Goal: Task Accomplishment & Management: Use online tool/utility

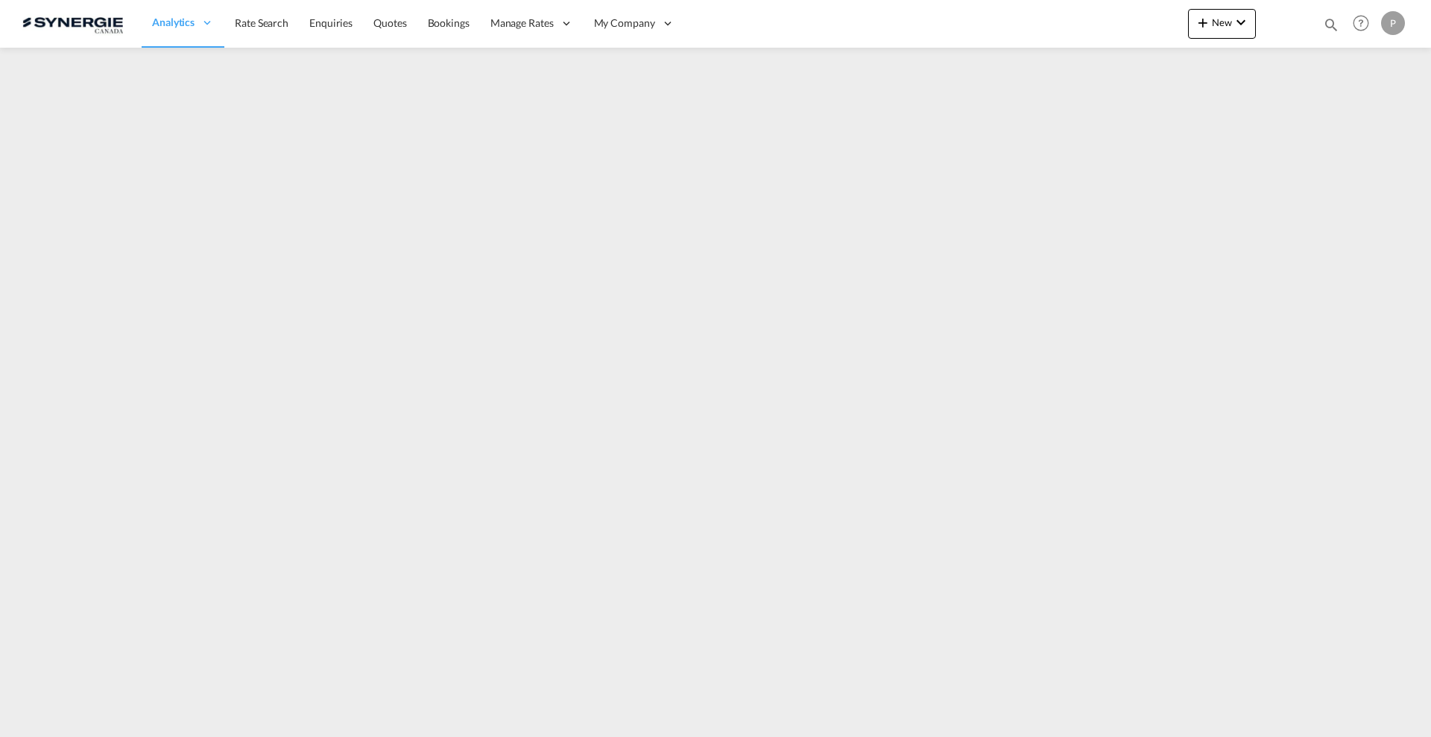
click at [1331, 16] on md-icon "icon-magnify" at bounding box center [1331, 24] width 16 height 16
click at [1144, 16] on input at bounding box center [1219, 24] width 186 height 26
paste input "SYC001566"
type input "SYC001566"
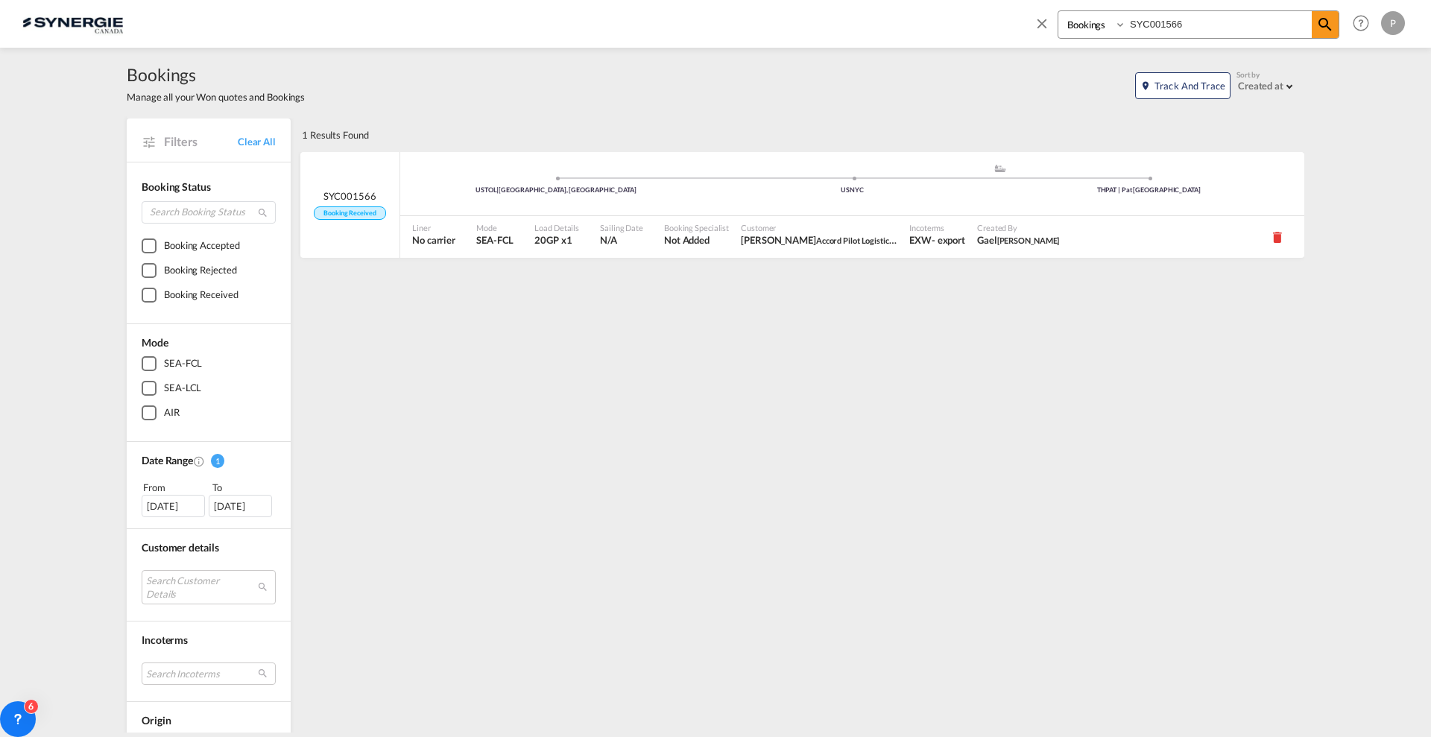
click at [1248, 520] on div "1 Results Found .a{fill:#3f3d56;}.b,.l,.r,.t{fill:#fff;}.c{fill:#cecece;}.d{fil…" at bounding box center [801, 573] width 1006 height 909
click at [1043, 23] on md-icon "icon-close" at bounding box center [1042, 23] width 16 height 16
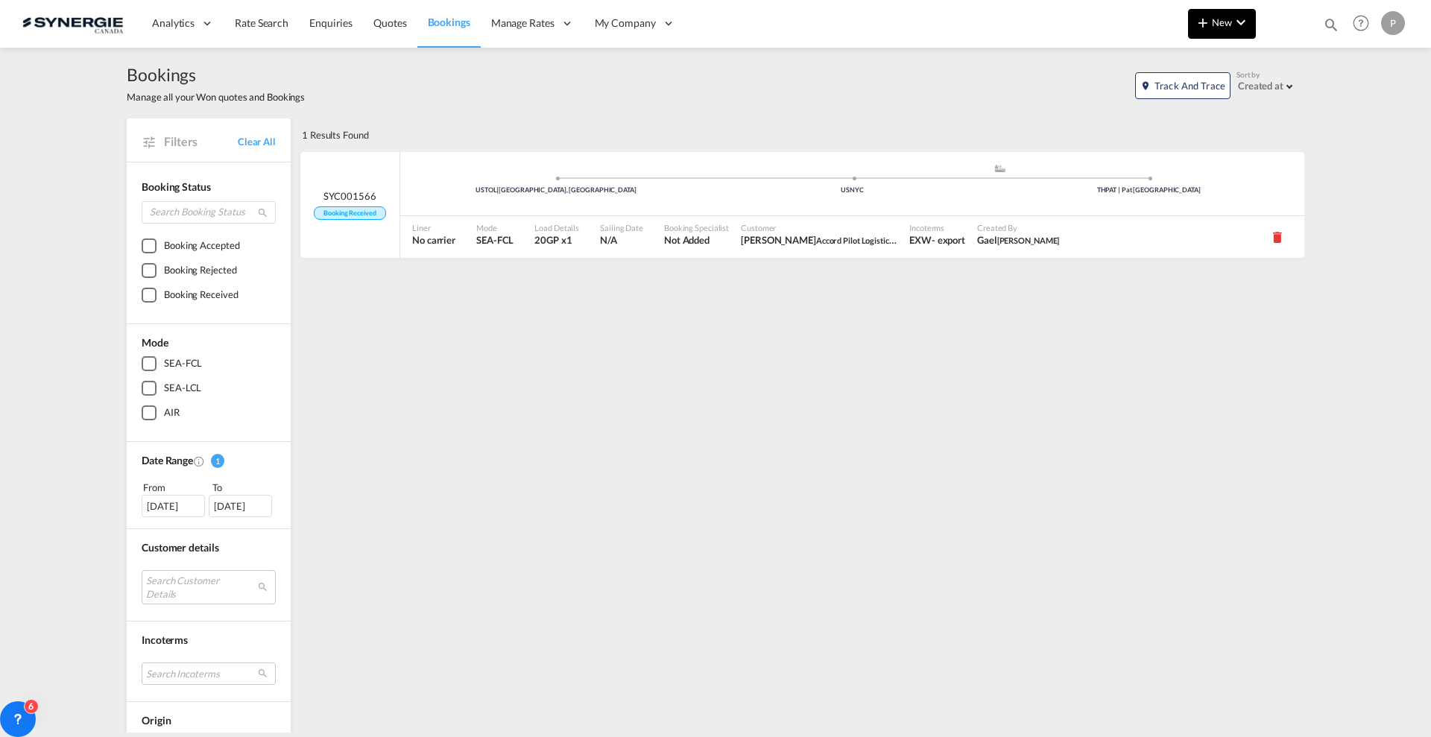
click at [1198, 19] on md-icon "icon-plus 400-fg" at bounding box center [1203, 22] width 18 height 18
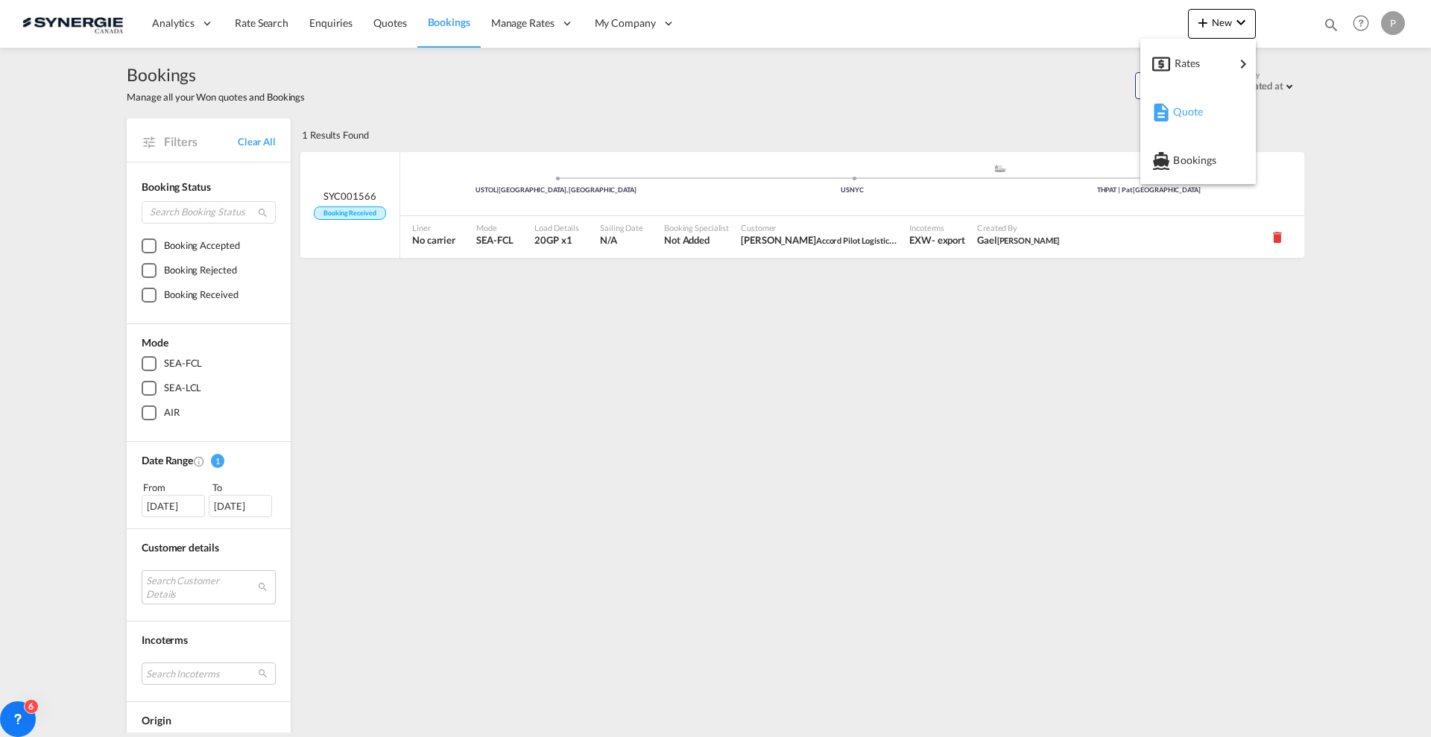
click at [1178, 105] on span "Quote" at bounding box center [1181, 112] width 16 height 30
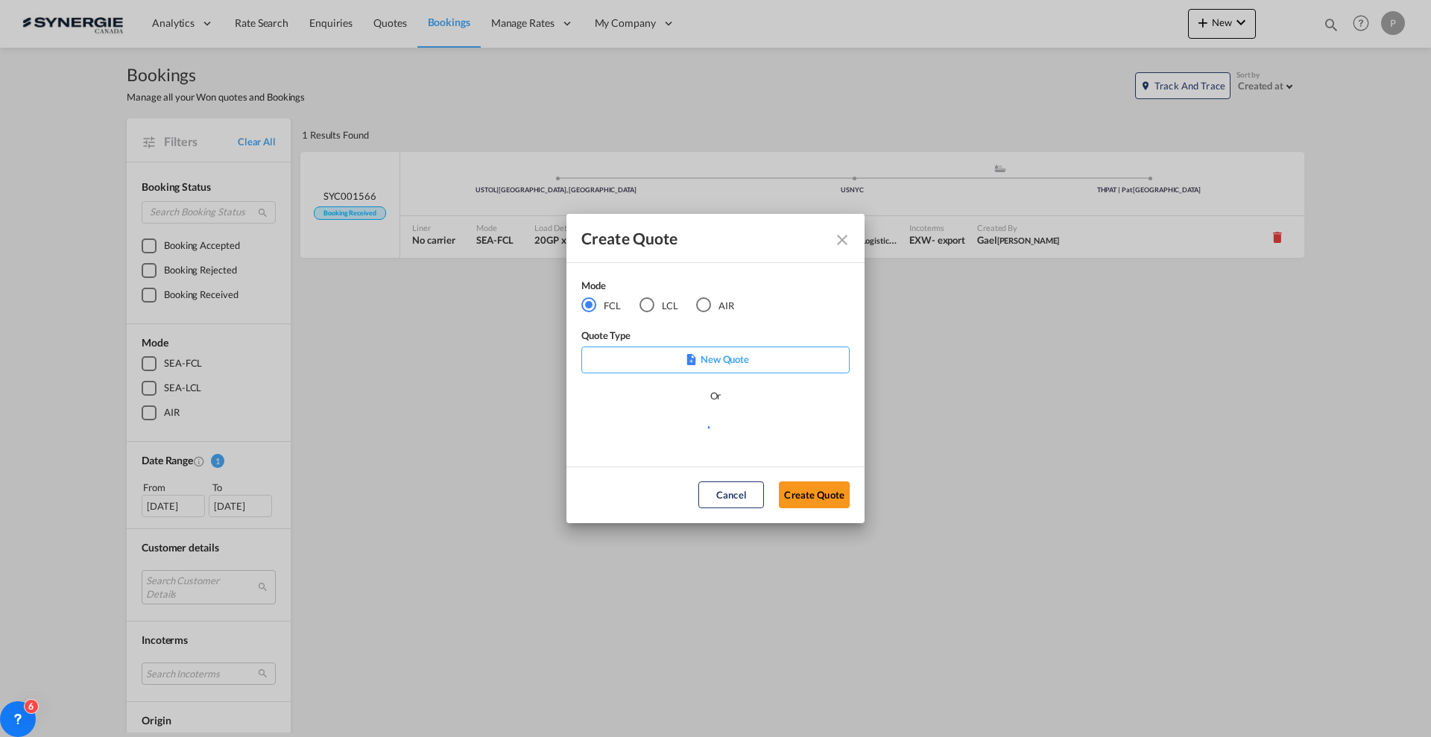
click at [654, 302] on md-radio-button "LCL" at bounding box center [659, 305] width 39 height 16
click at [678, 423] on md-select "Select template New DAP Import LCL [PERSON_NAME] | [DATE] [GEOGRAPHIC_DATA] LCL…" at bounding box center [715, 433] width 268 height 30
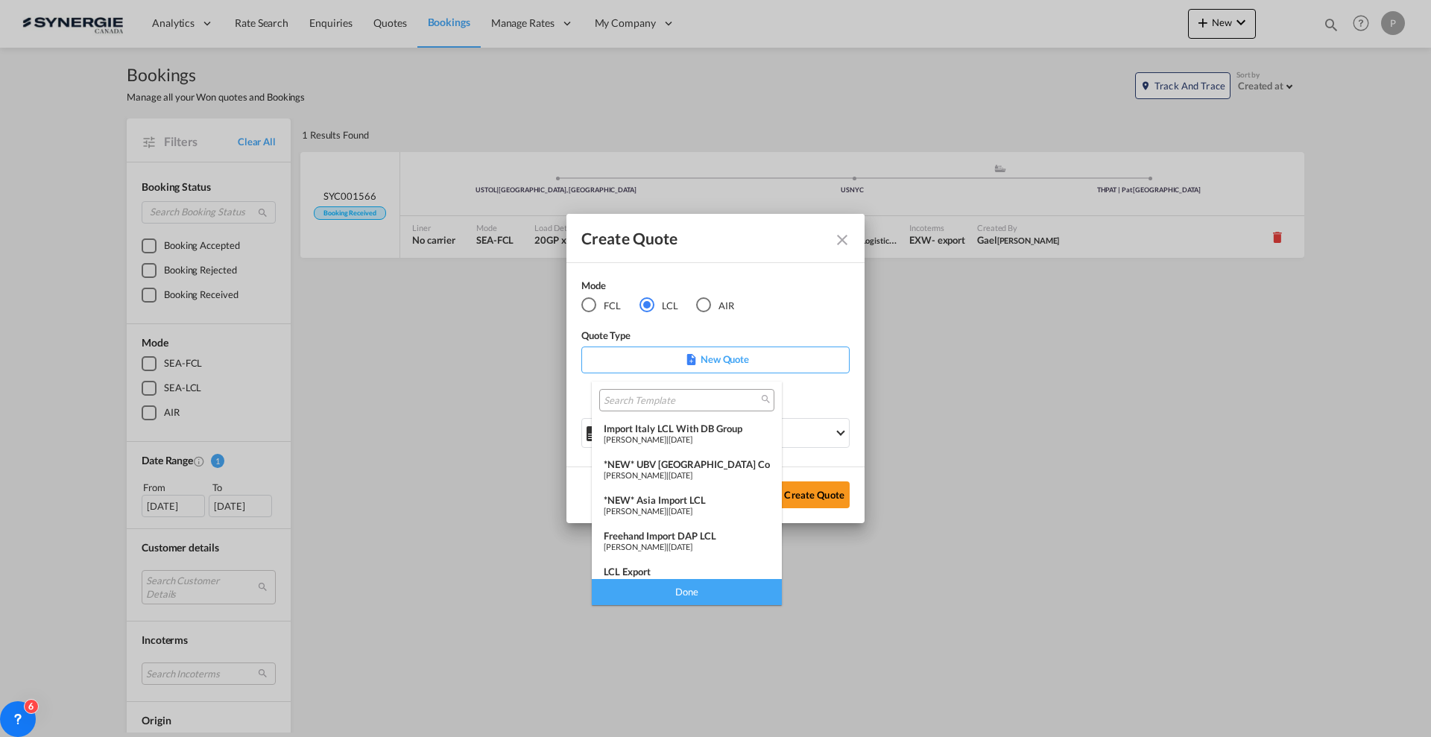
scroll to position [186, 0]
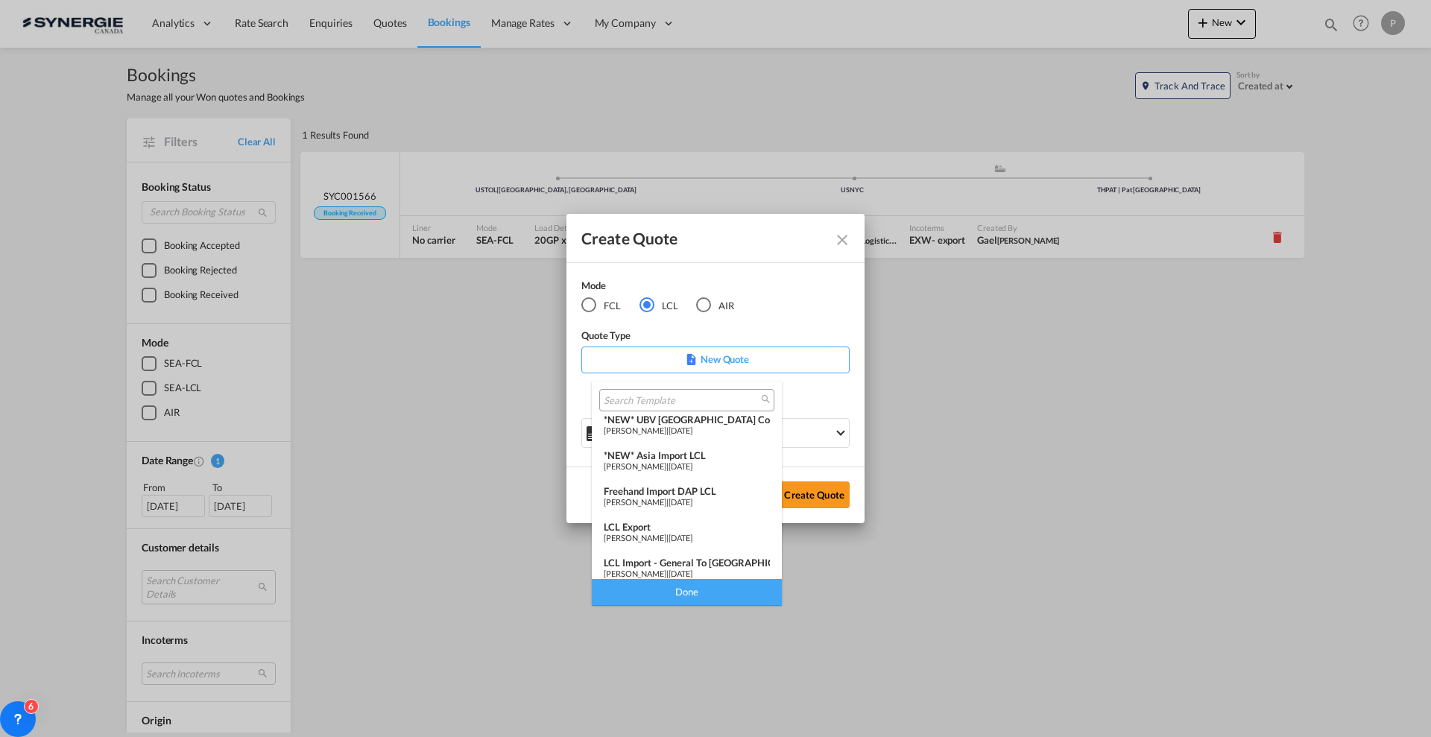
click at [666, 569] on span "[PERSON_NAME]" at bounding box center [635, 574] width 63 height 10
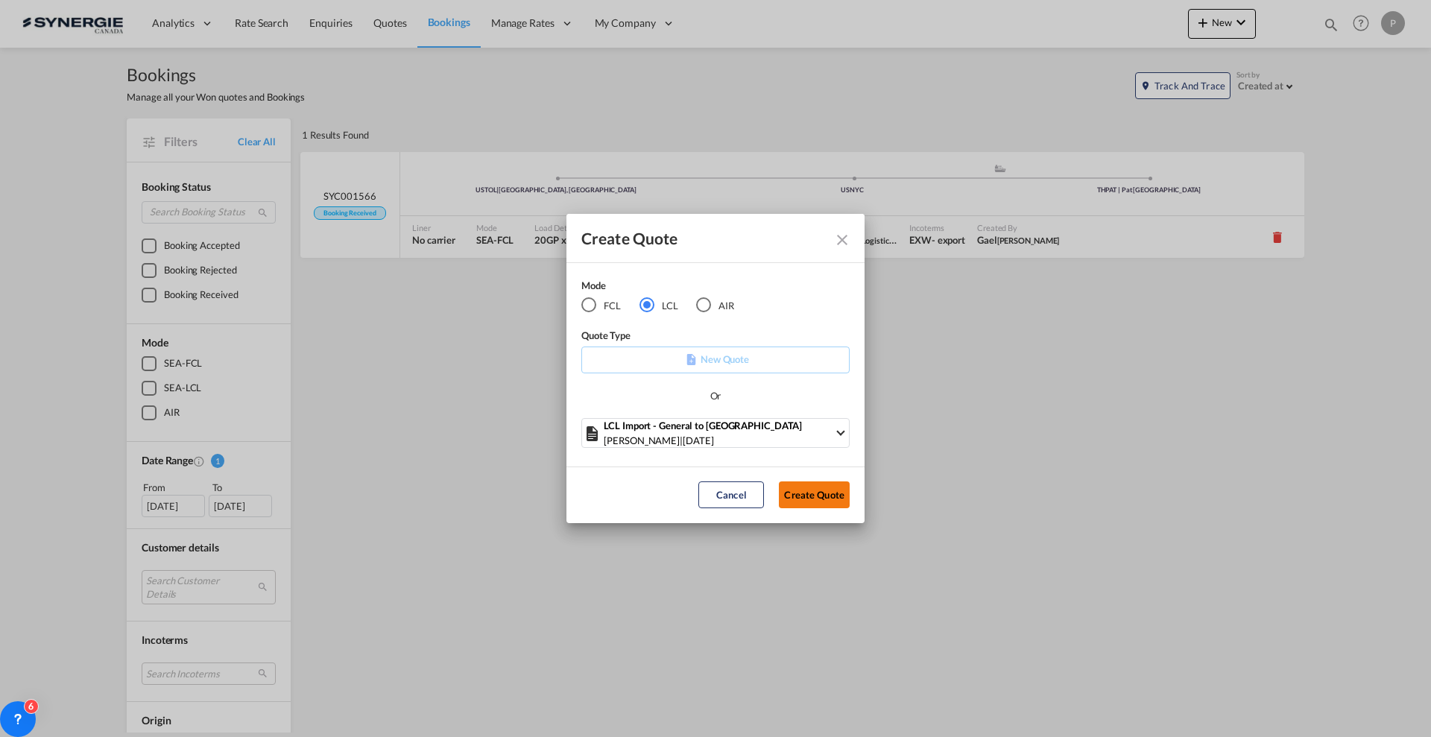
click at [805, 493] on button "Create Quote" at bounding box center [814, 494] width 71 height 27
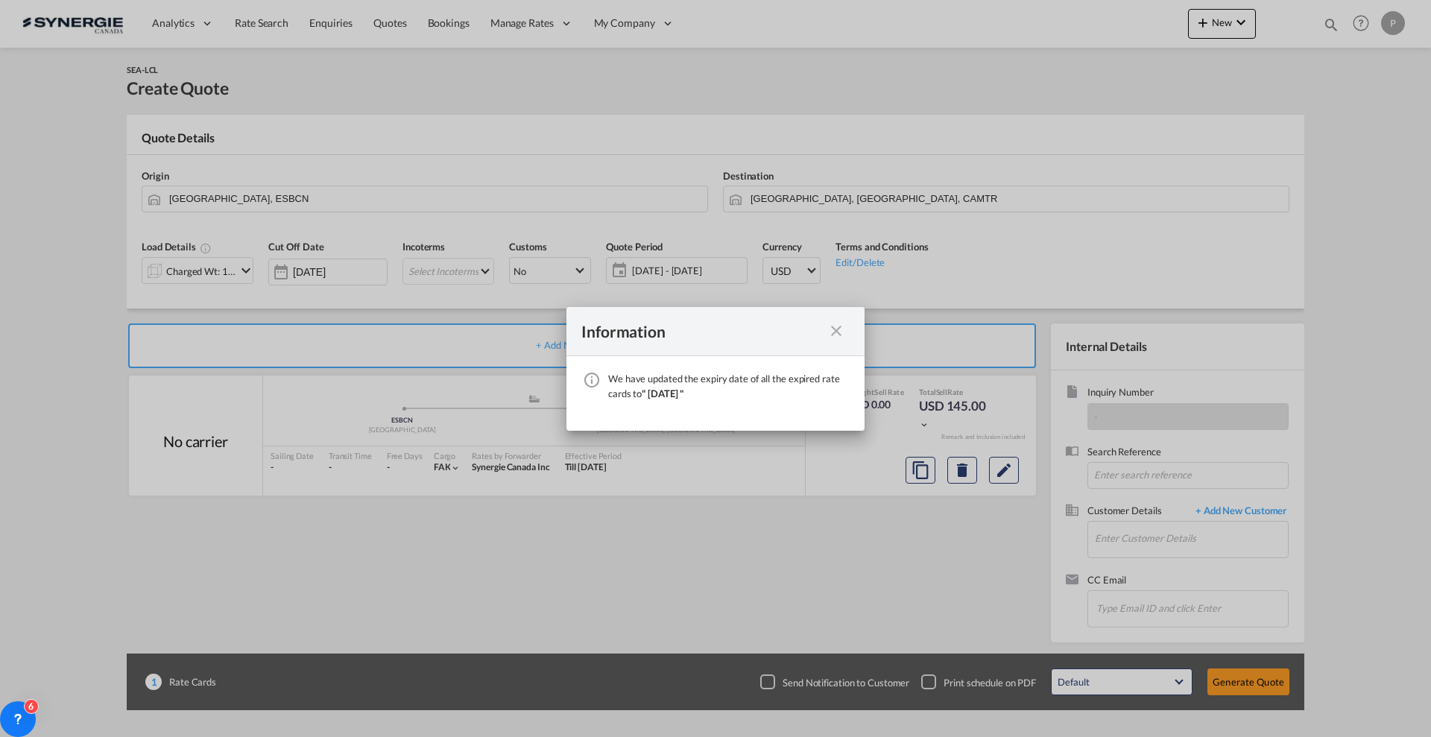
click at [1394, 186] on div "Information We have updated the expiry date of all the expired rate cards to " …" at bounding box center [715, 368] width 1431 height 737
click at [842, 328] on md-icon "icon-close fg-AAA8AD cursor" at bounding box center [836, 331] width 18 height 18
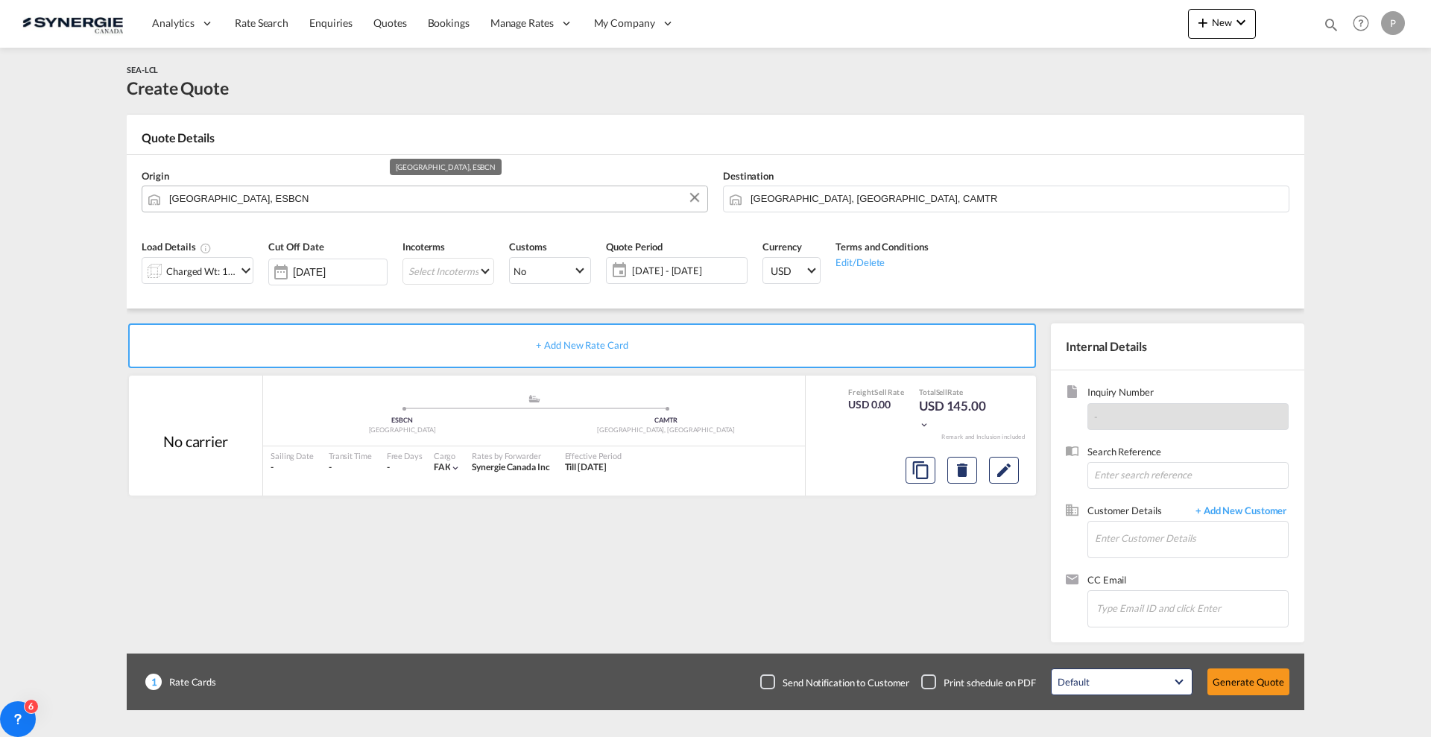
click at [238, 192] on input "[GEOGRAPHIC_DATA], ESBCN" at bounding box center [434, 199] width 531 height 26
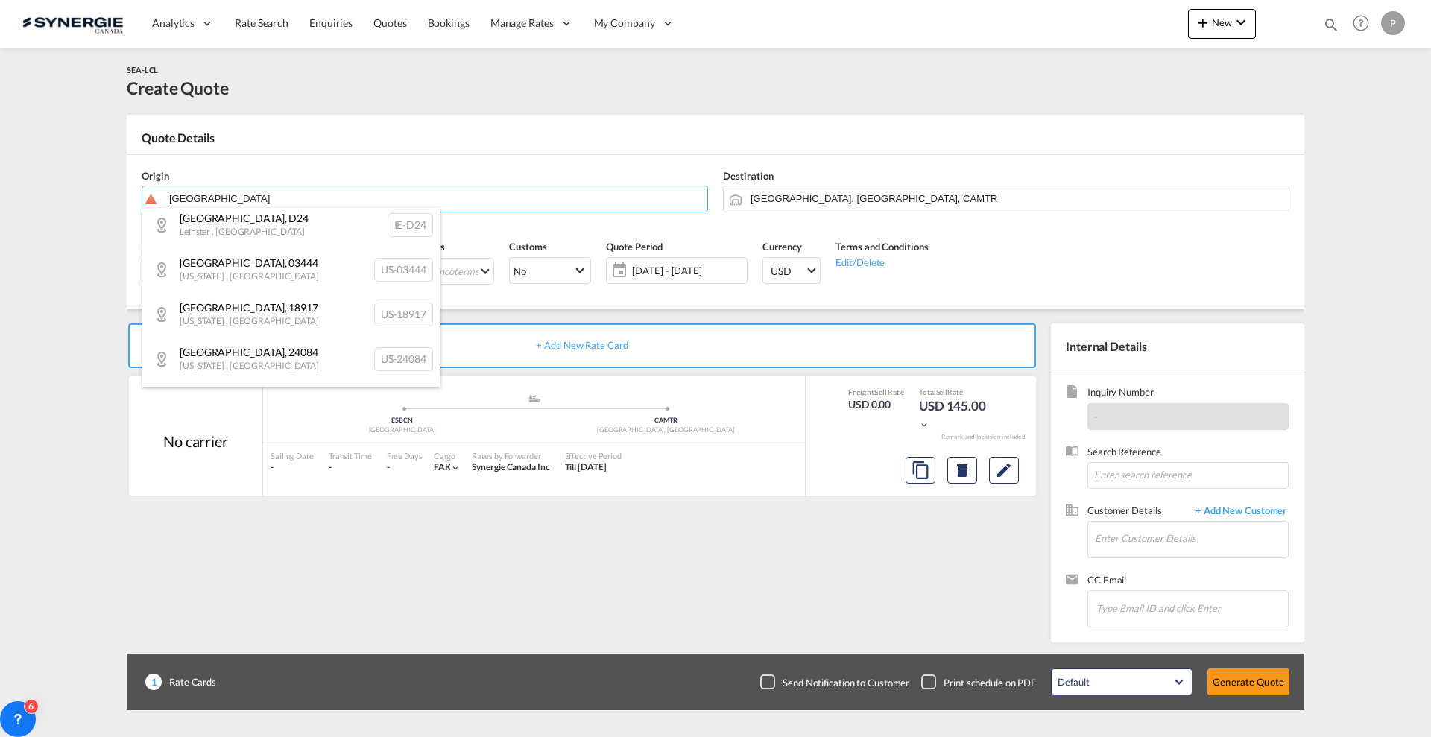
scroll to position [1342, 0]
type input "[GEOGRAPHIC_DATA]"
